Goal: Information Seeking & Learning: Learn about a topic

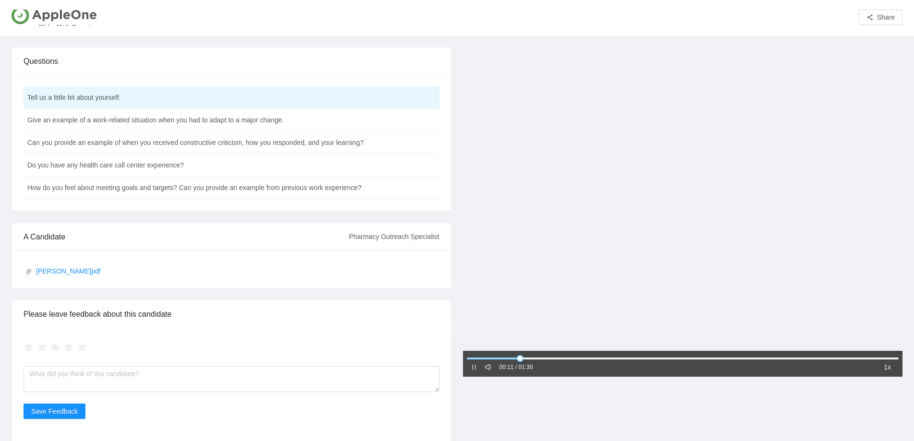
click at [54, 266] on div "[PERSON_NAME]pdf" at bounding box center [232, 269] width 416 height 14
click at [47, 273] on link "[PERSON_NAME]pdf" at bounding box center [229, 271] width 408 height 11
click at [245, 125] on td "Give an example of a work-related situation when you had to adapt to a major ch…" at bounding box center [208, 120] width 368 height 23
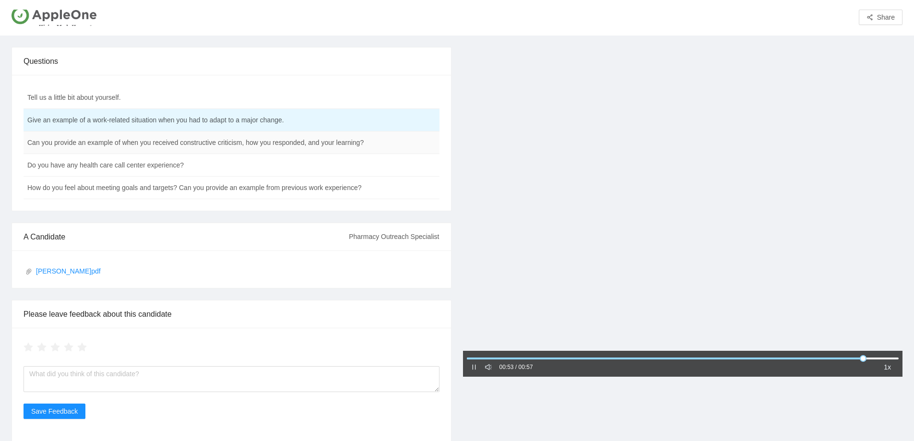
click at [168, 149] on td "Can you provide an example of when you received constructive criticism, how you…" at bounding box center [208, 143] width 368 height 23
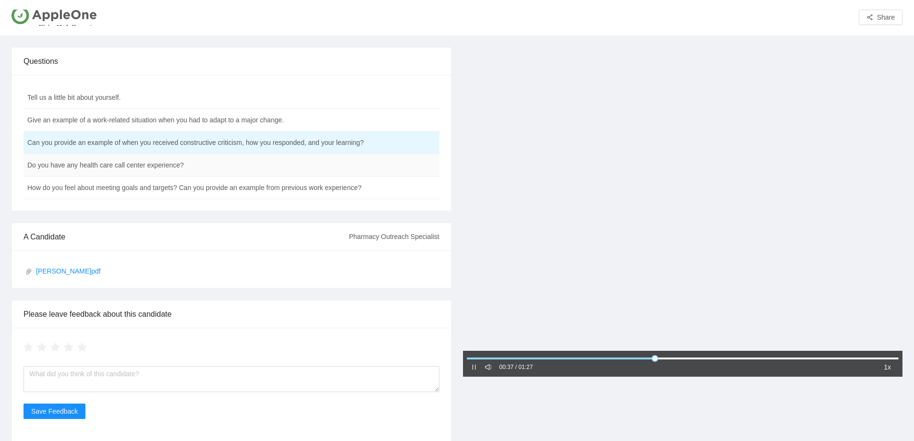
click at [101, 168] on td "Do you have any health care call center experience?" at bounding box center [208, 165] width 368 height 23
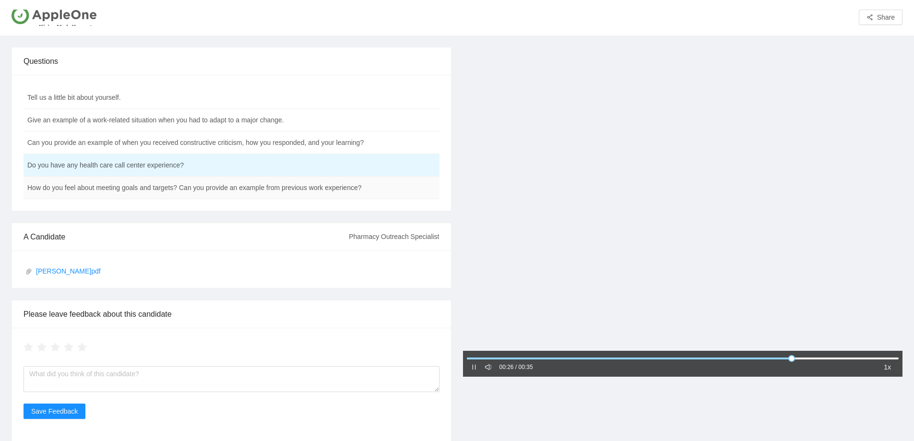
click at [146, 189] on td "How do you feel about meeting goals and targets? Can you provide an example fro…" at bounding box center [208, 188] width 368 height 23
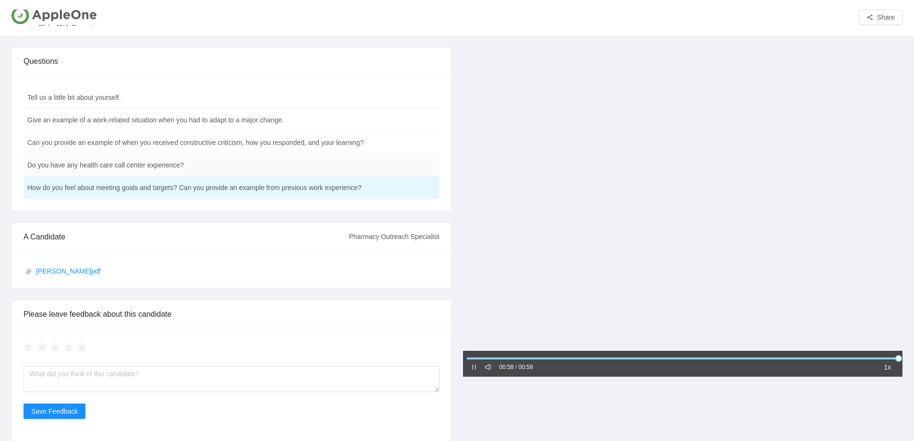
click at [135, 166] on td "Do you have any health care call center experience?" at bounding box center [208, 165] width 368 height 23
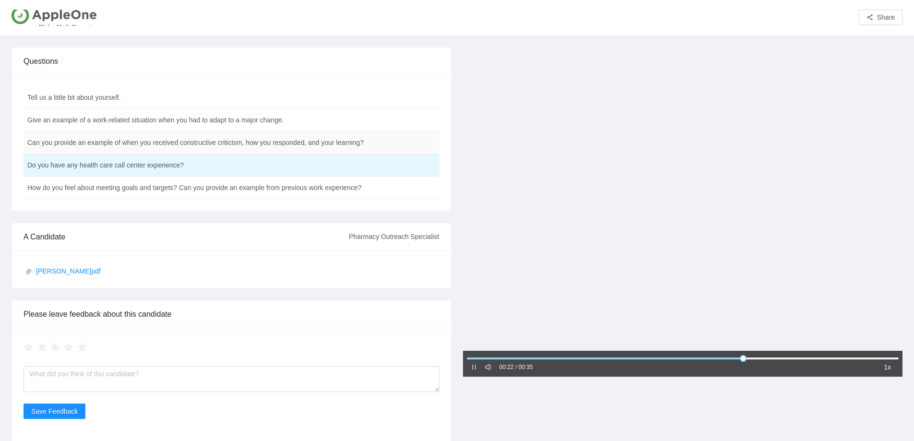
click at [313, 141] on td "Can you provide an example of when you received constructive criticism, how you…" at bounding box center [208, 143] width 368 height 23
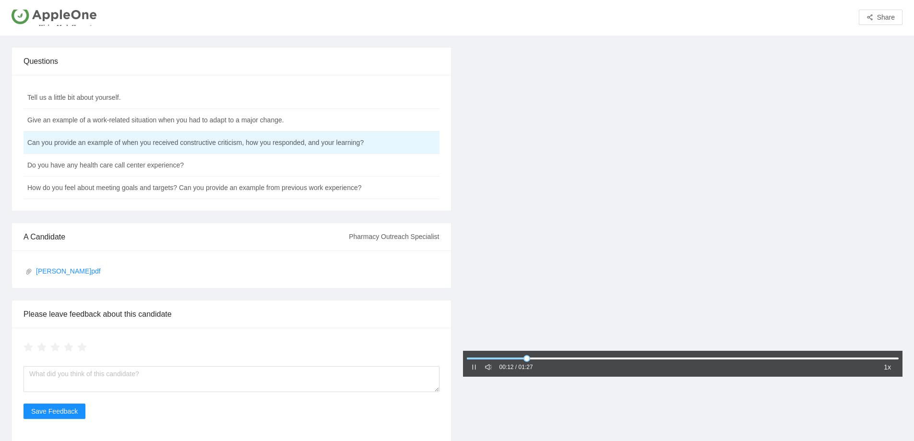
click at [475, 366] on div "00:12 / 01:27" at bounding box center [502, 367] width 62 height 12
click at [474, 367] on icon "pause" at bounding box center [474, 367] width 7 height 7
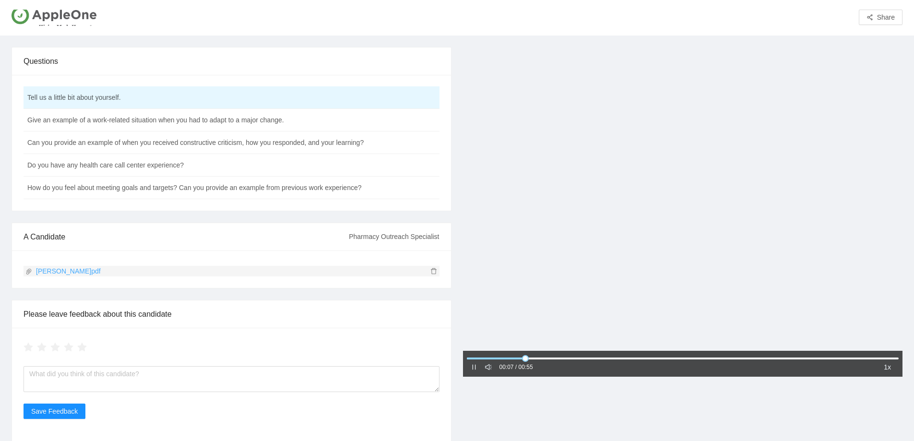
click at [44, 272] on link "[PERSON_NAME]pdf" at bounding box center [229, 271] width 408 height 11
click at [145, 125] on td "Give an example of a work-related situation when you had to adapt to a major ch…" at bounding box center [208, 120] width 368 height 23
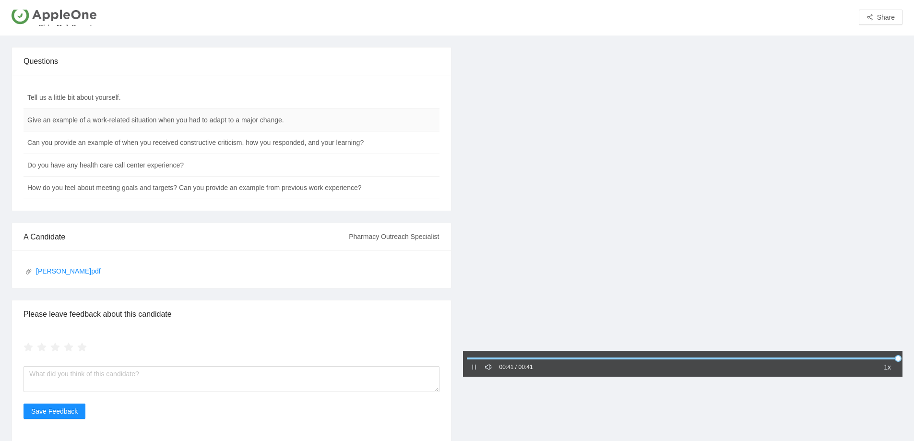
click at [239, 124] on td "Give an example of a work-related situation when you had to adapt to a major ch…" at bounding box center [208, 120] width 368 height 23
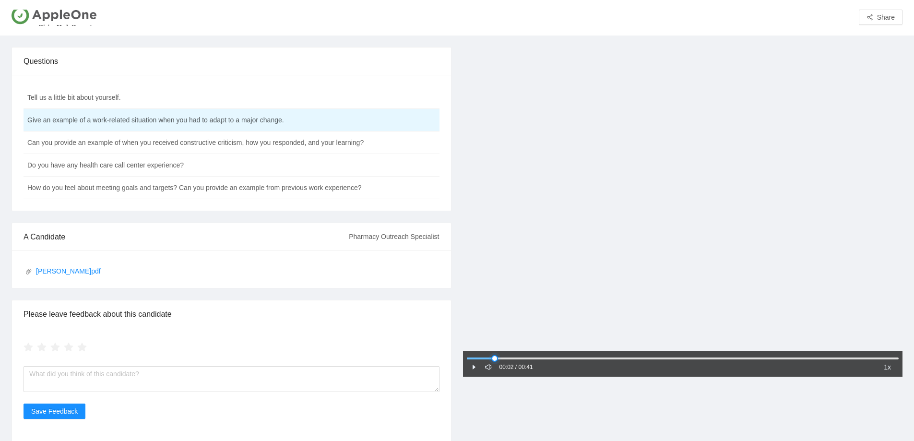
click at [495, 358] on div at bounding box center [683, 359] width 432 height 6
click at [250, 144] on td "Can you provide an example of when you received constructive criticism, how you…" at bounding box center [208, 143] width 368 height 23
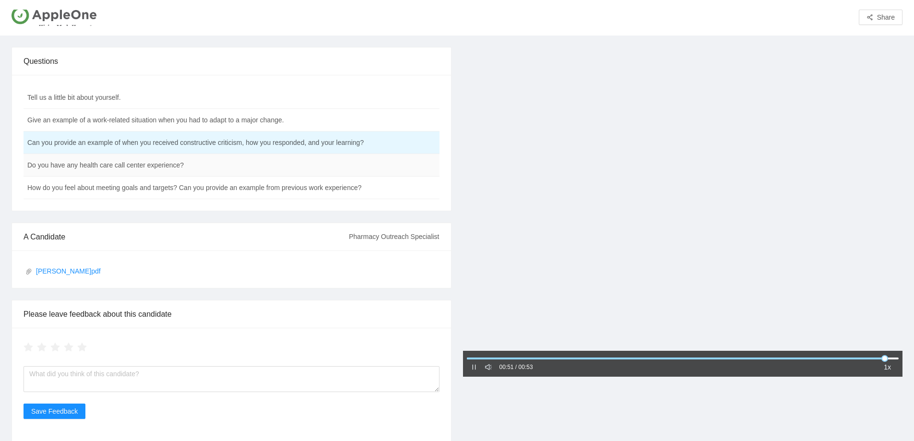
click at [245, 160] on td "Do you have any health care call center experience?" at bounding box center [208, 165] width 368 height 23
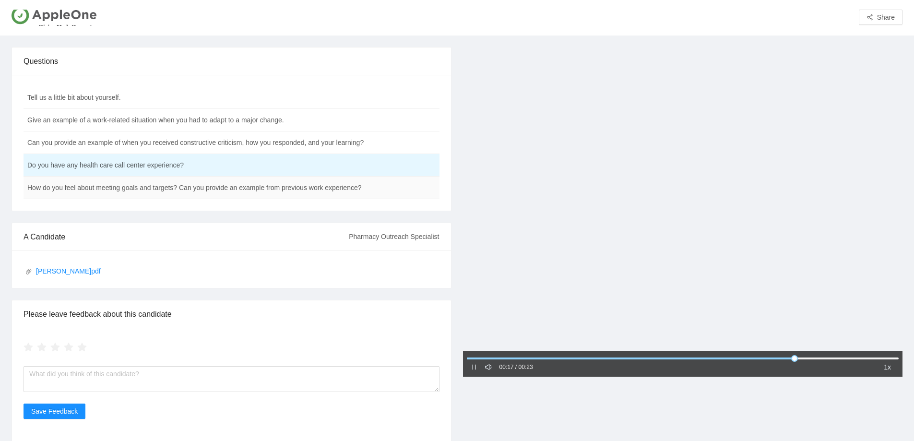
click at [238, 187] on td "How do you feel about meeting goals and targets? Can you provide an example fro…" at bounding box center [208, 188] width 368 height 23
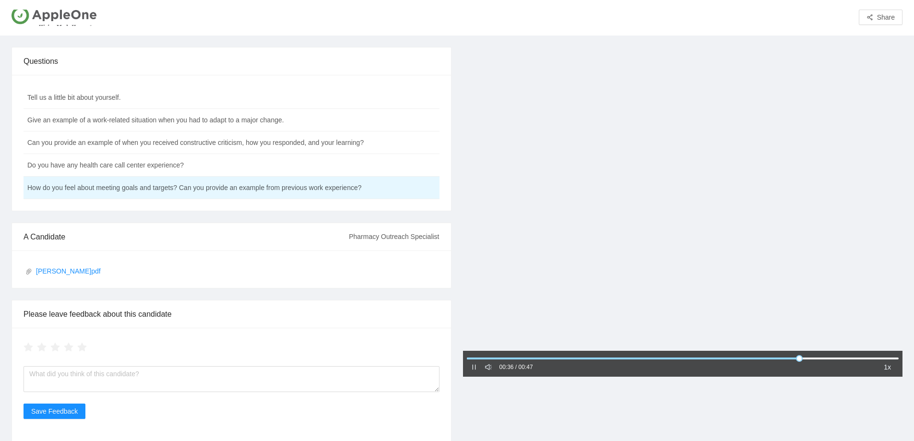
click at [480, 367] on div "00:36 / 00:47" at bounding box center [502, 367] width 62 height 12
click at [473, 368] on icon "pause" at bounding box center [473, 367] width 3 height 5
click at [185, 165] on td "Do you have any health care call center experience?" at bounding box center [208, 165] width 368 height 23
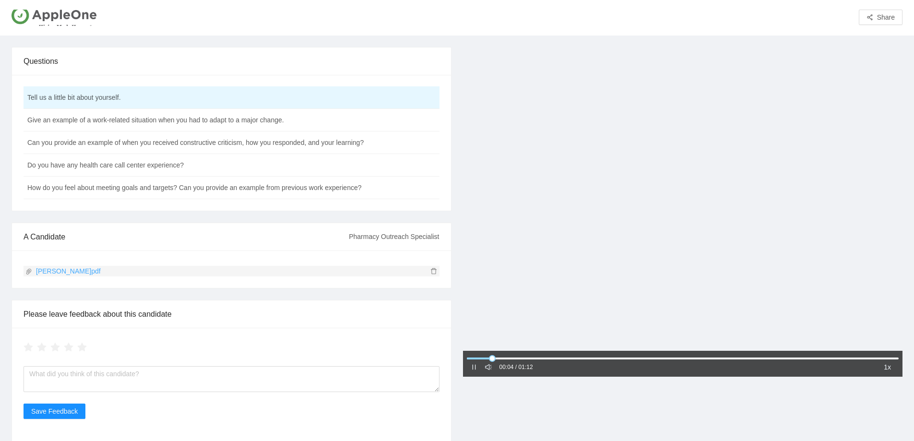
click at [42, 270] on link "Okeara H.pdf" at bounding box center [229, 271] width 408 height 11
click at [202, 128] on td "Give an example of a work-related situation when you had to adapt to a major ch…" at bounding box center [208, 120] width 368 height 23
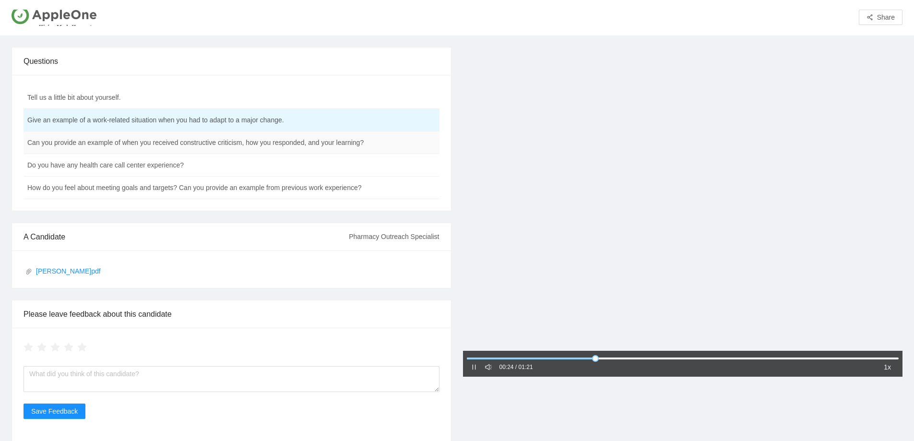
click at [172, 147] on td "Can you provide an example of when you received constructive criticism, how you…" at bounding box center [208, 143] width 368 height 23
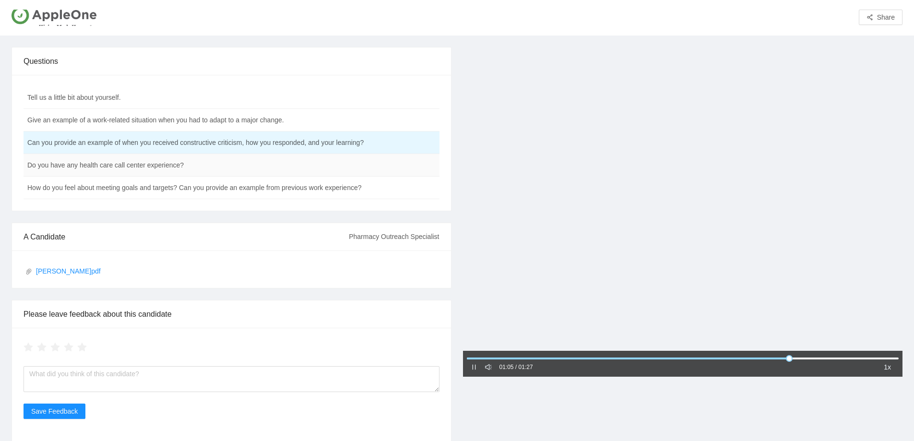
click at [297, 170] on td "Do you have any health care call center experience?" at bounding box center [208, 165] width 368 height 23
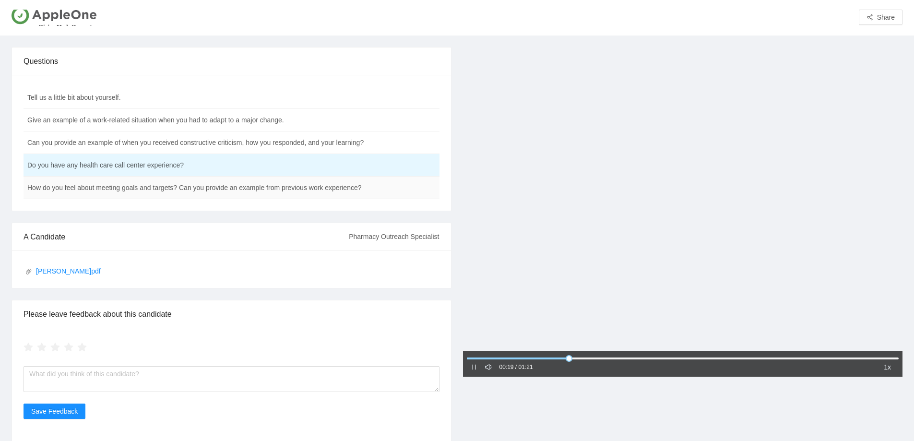
click at [293, 196] on td "How do you feel about meeting goals and targets? Can you provide an example fro…" at bounding box center [208, 188] width 368 height 23
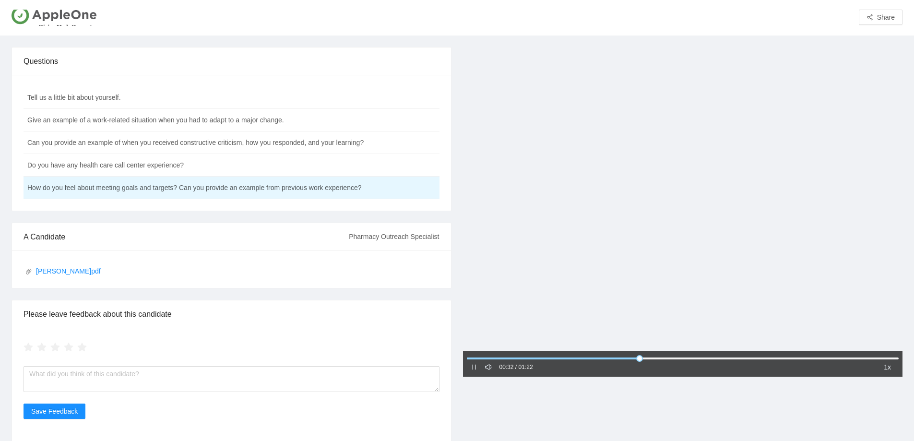
click at [473, 365] on icon "pause" at bounding box center [473, 367] width 3 height 5
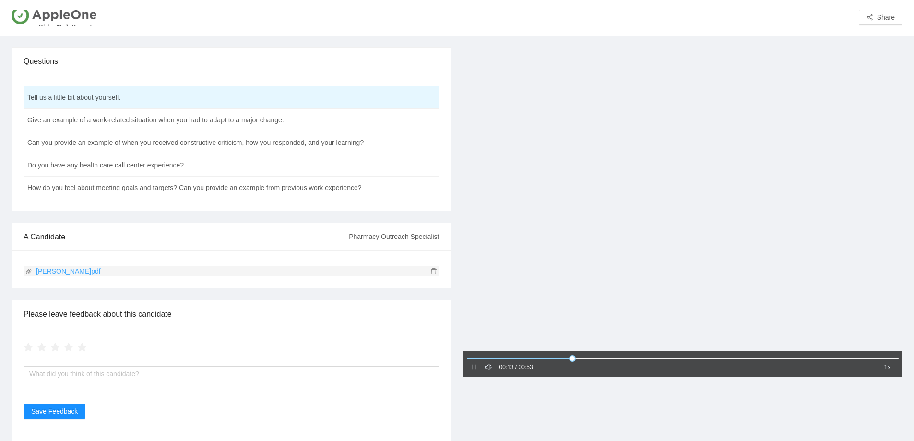
click at [65, 270] on link "Jaquilla M .pdf" at bounding box center [229, 271] width 408 height 11
click at [226, 143] on td "Can you provide an example of when you received constructive criticism, how you…" at bounding box center [208, 143] width 368 height 23
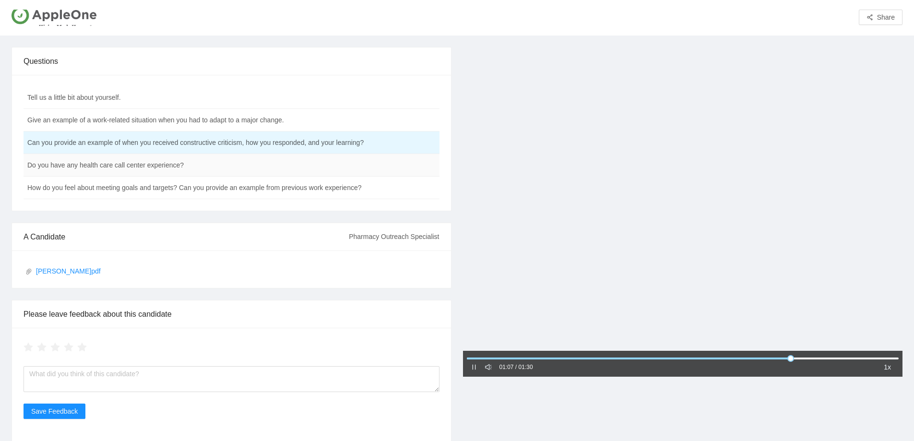
click at [156, 169] on td "Do you have any health care call center experience?" at bounding box center [208, 165] width 368 height 23
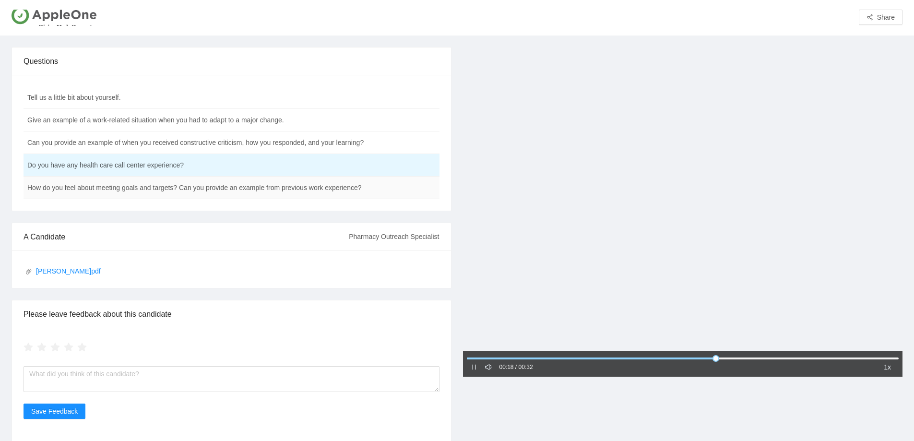
click at [219, 189] on td "How do you feel about meeting goals and targets? Can you provide an example fro…" at bounding box center [208, 188] width 368 height 23
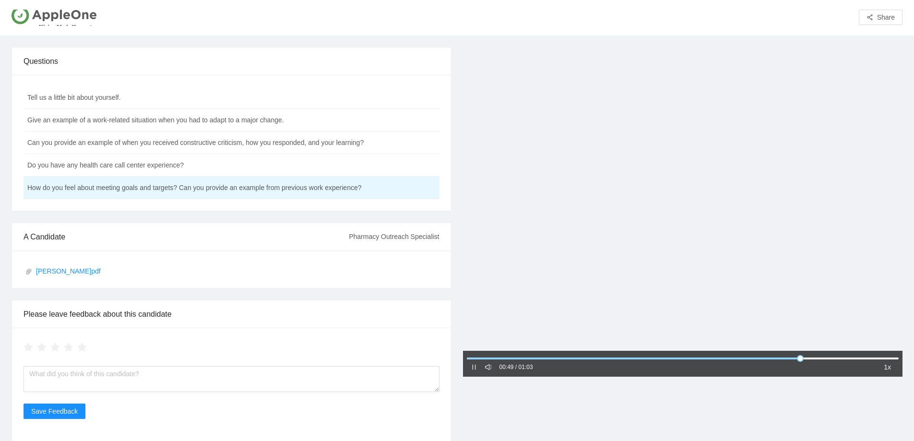
click at [470, 367] on div "00:49 / 01:03 1x" at bounding box center [683, 364] width 440 height 26
click at [471, 367] on icon "pause" at bounding box center [474, 367] width 7 height 7
